Goal: Task Accomplishment & Management: Manage account settings

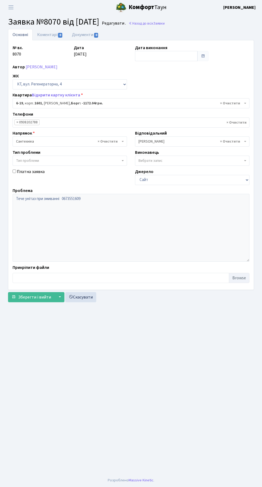
select select "5199"
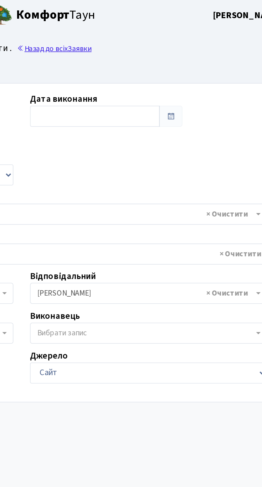
click at [164, 23] on link "Назад до всіх Заявки" at bounding box center [146, 23] width 36 height 5
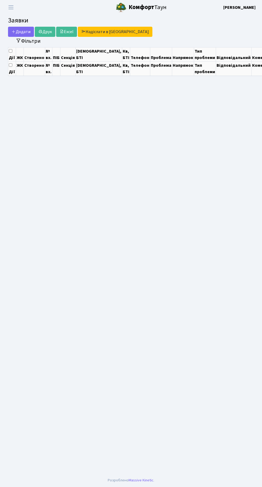
select select "25"
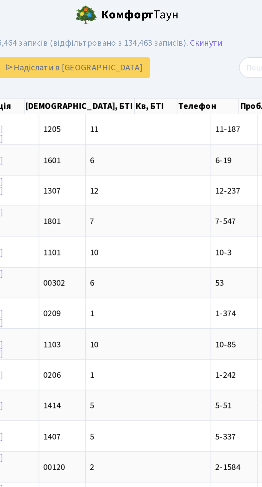
scroll to position [0, 50]
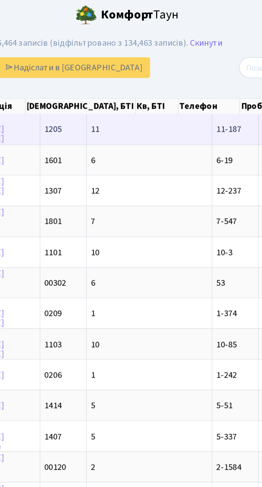
click at [185, 62] on span "11-187" at bounding box center [191, 63] width 12 height 6
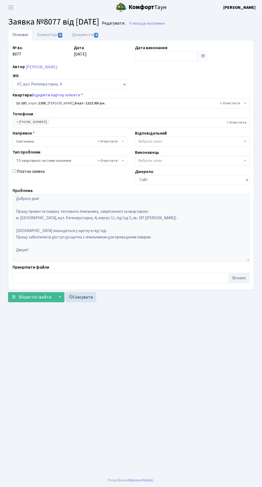
select select "6904"
select select "14"
